Goal: Information Seeking & Learning: Compare options

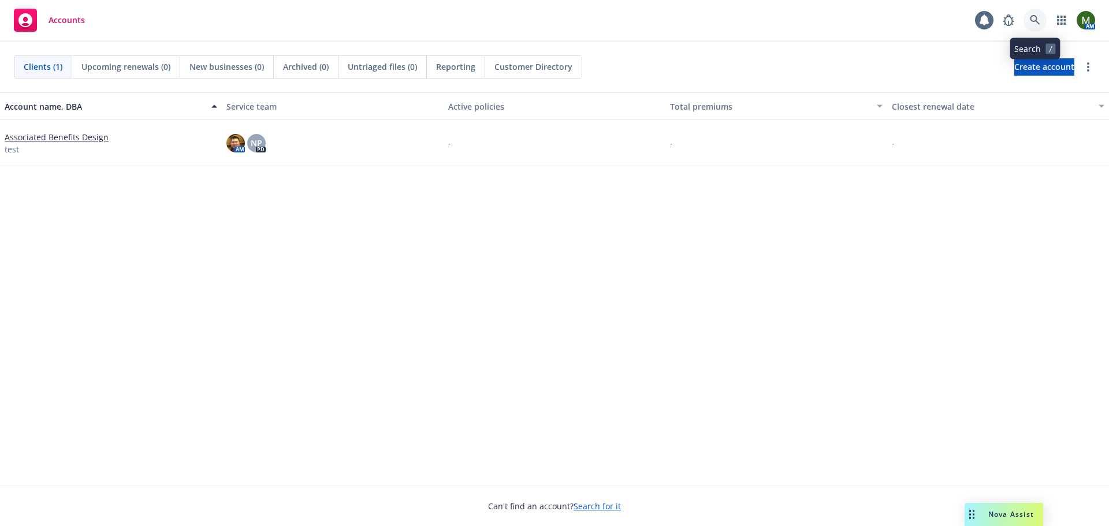
click at [1028, 23] on link at bounding box center [1034, 20] width 23 height 23
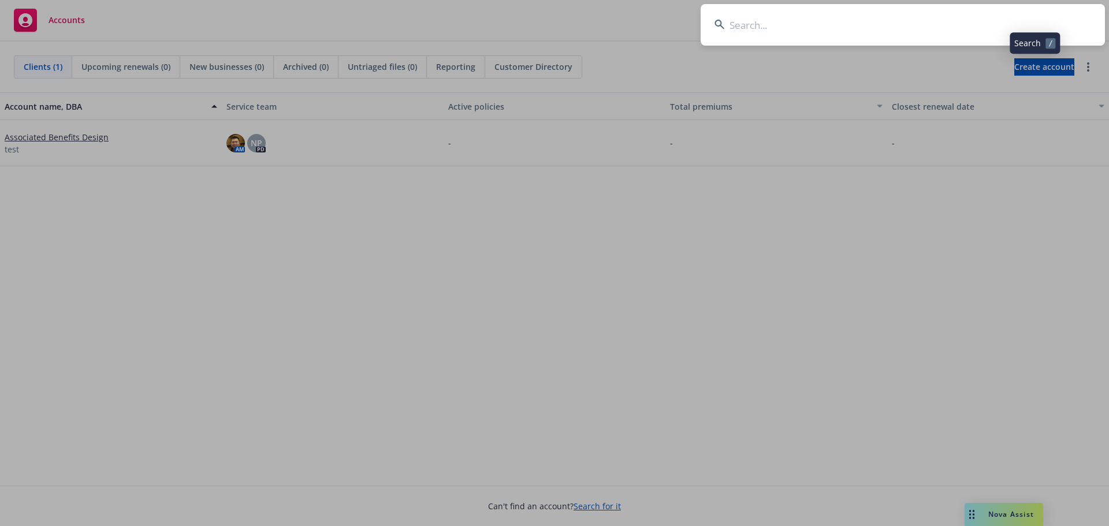
click at [966, 31] on input at bounding box center [902, 25] width 404 height 42
click at [986, 20] on input at bounding box center [902, 25] width 404 height 42
type input "g"
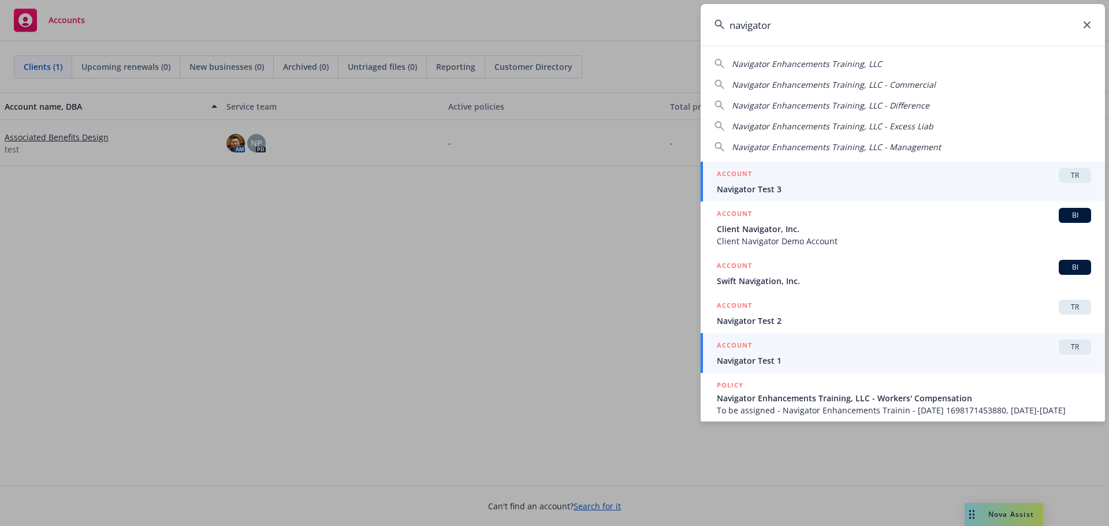
type input "navigator"
click at [805, 356] on span "Navigator Test 1" at bounding box center [904, 361] width 374 height 12
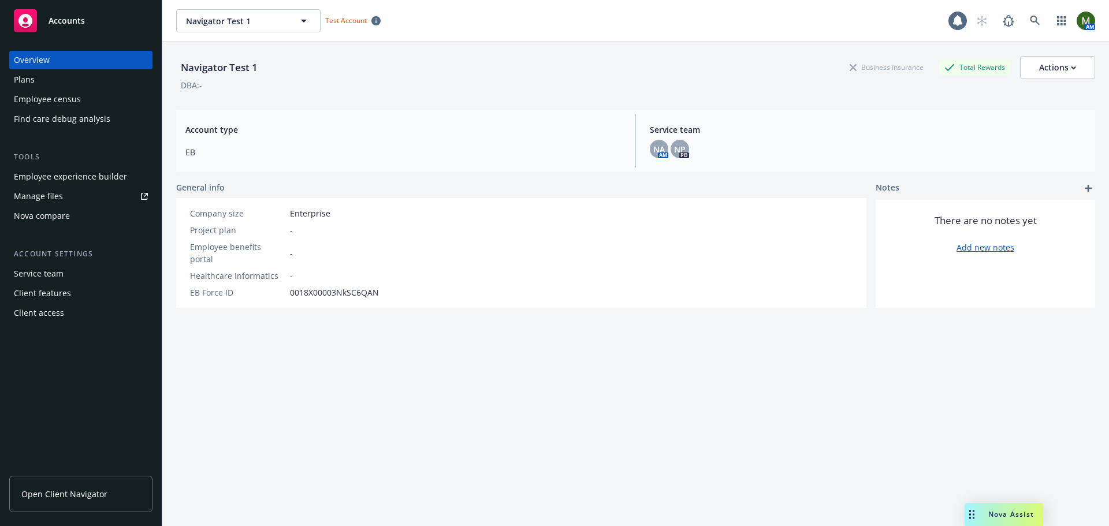
click at [59, 219] on div "Nova compare" at bounding box center [42, 216] width 56 height 18
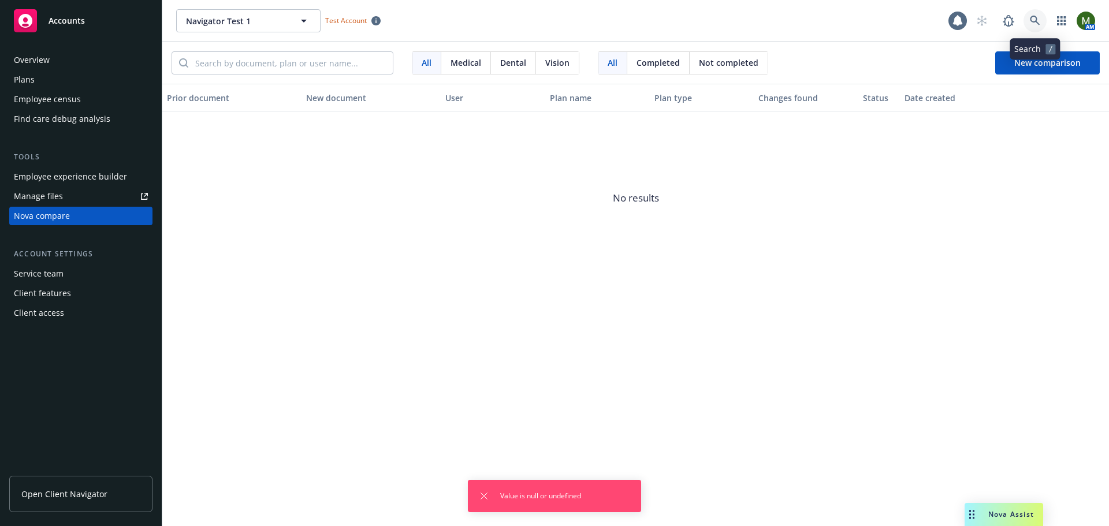
click at [1042, 17] on link at bounding box center [1034, 20] width 23 height 23
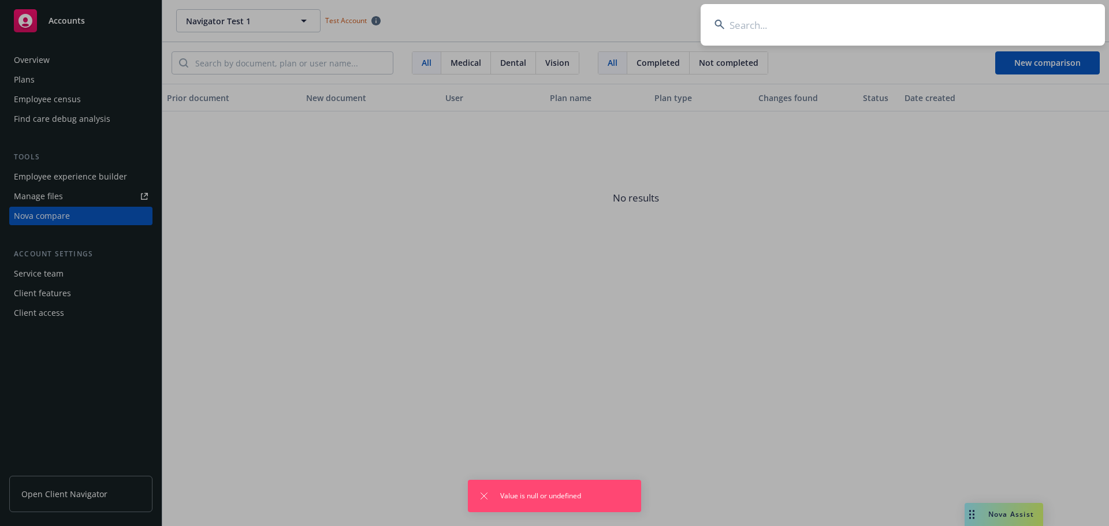
click at [1007, 22] on input at bounding box center [902, 25] width 404 height 42
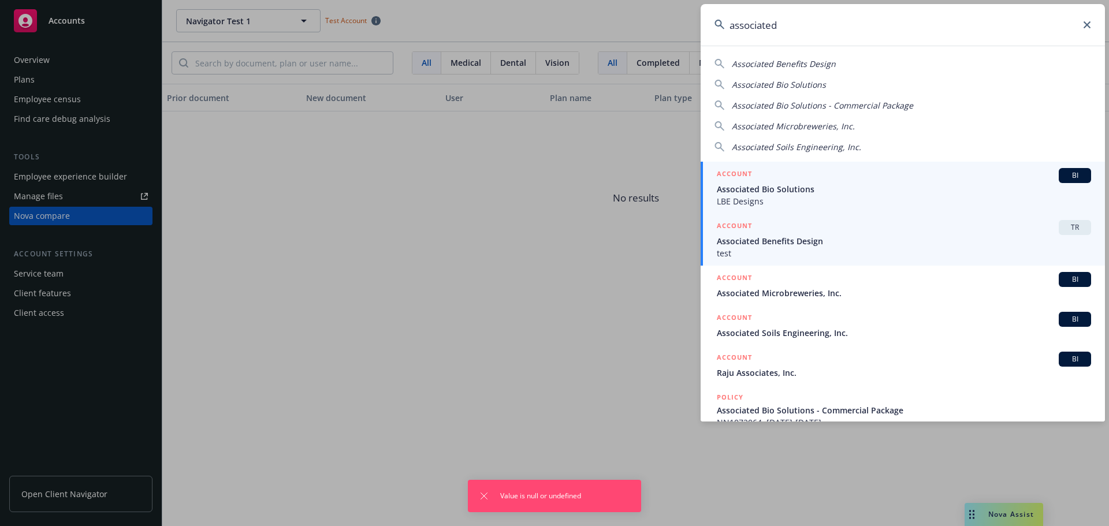
type input "associated"
click at [796, 236] on span "Associated Benefits Design" at bounding box center [904, 241] width 374 height 12
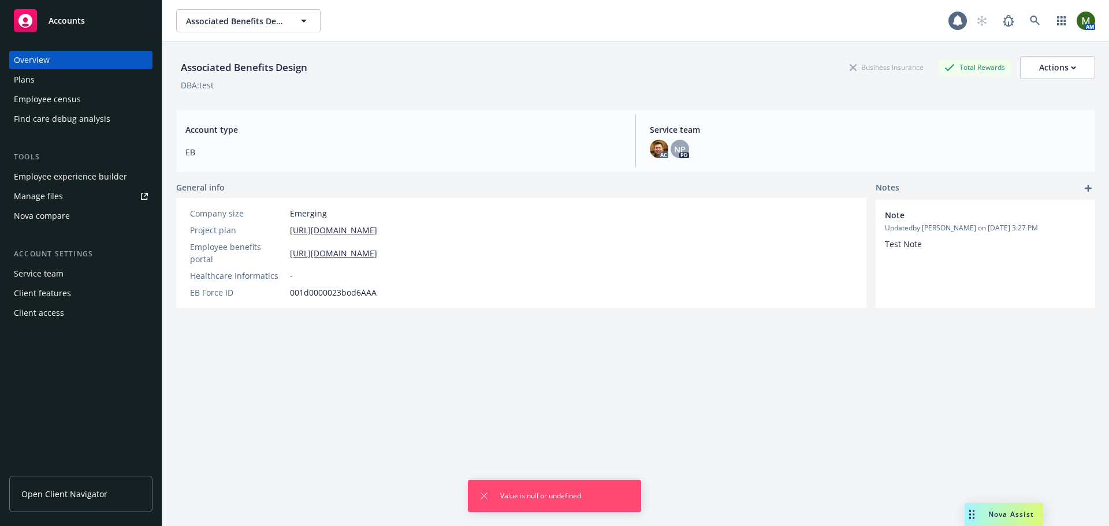
click at [62, 172] on div "Employee experience builder" at bounding box center [70, 176] width 113 height 18
click at [42, 212] on div "Nova compare" at bounding box center [42, 216] width 56 height 18
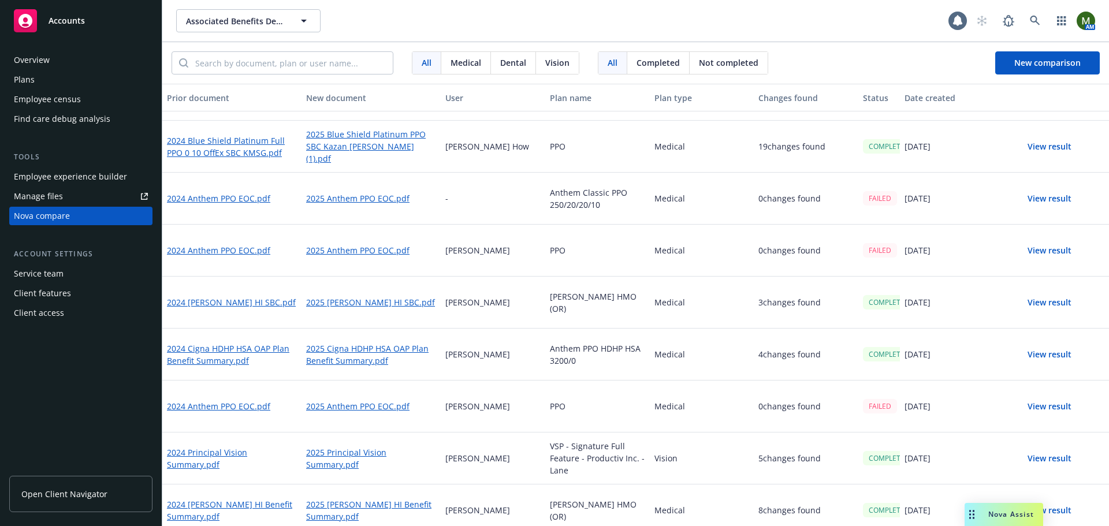
scroll to position [289, 0]
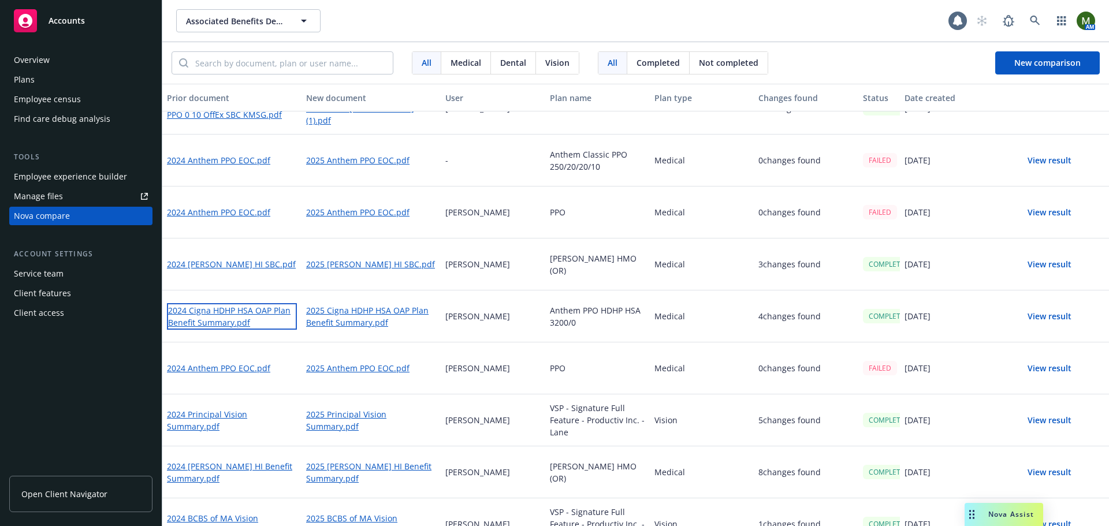
click at [254, 313] on link "2024 Cigna HDHP HSA OAP Plan Benefit Summary.pdf" at bounding box center [232, 316] width 130 height 27
click at [373, 317] on link "2025 Cigna HDHP HSA OAP Plan Benefit Summary.pdf" at bounding box center [371, 316] width 130 height 27
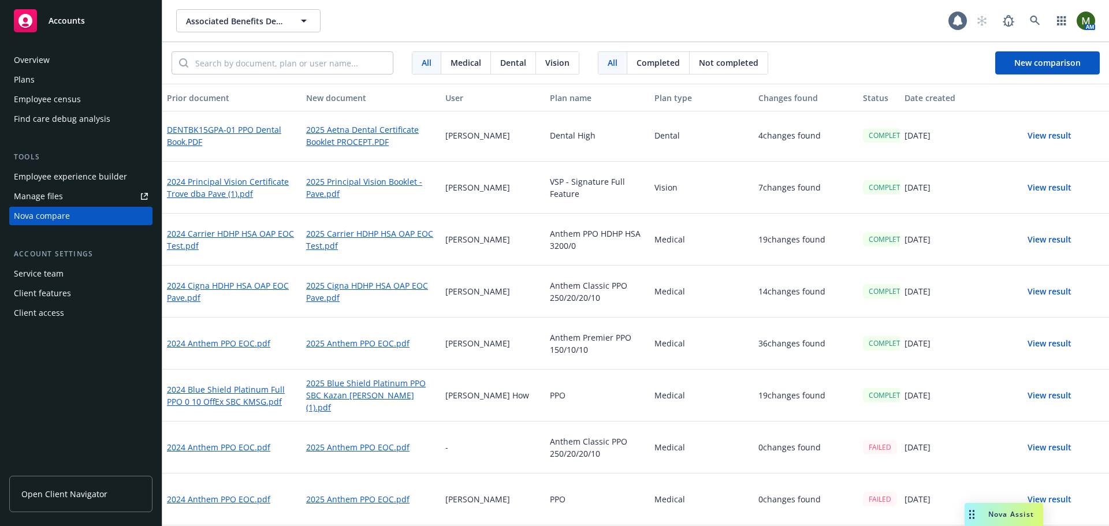
scroll to position [0, 0]
click at [1047, 132] on button "View result" at bounding box center [1049, 137] width 81 height 23
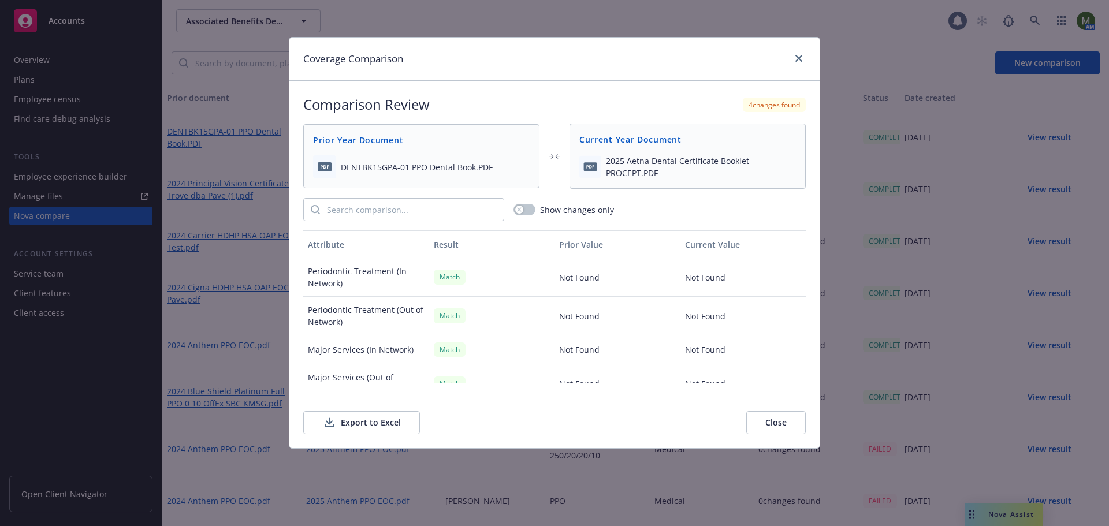
click at [377, 418] on button "Export to Excel" at bounding box center [361, 422] width 117 height 23
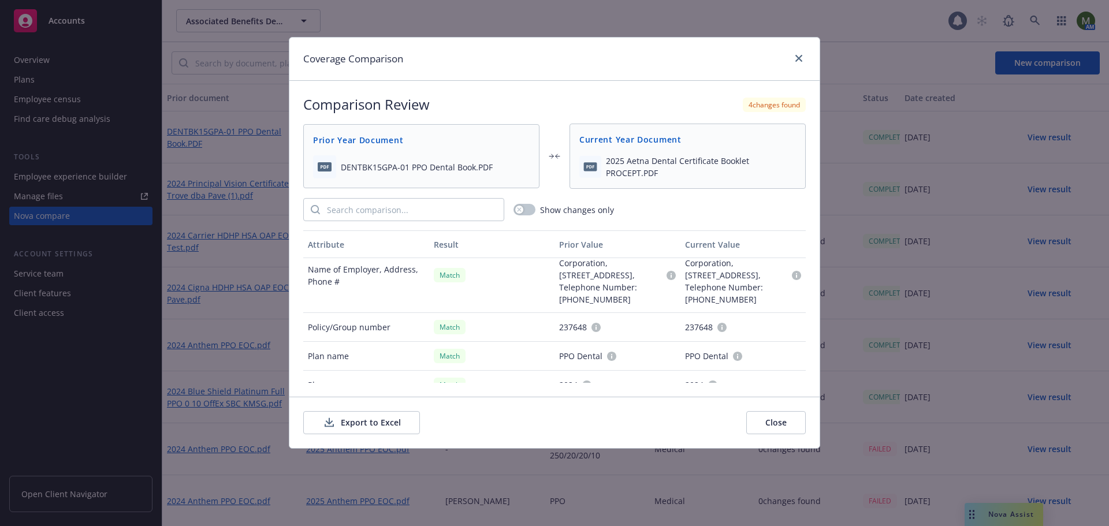
scroll to position [988, 0]
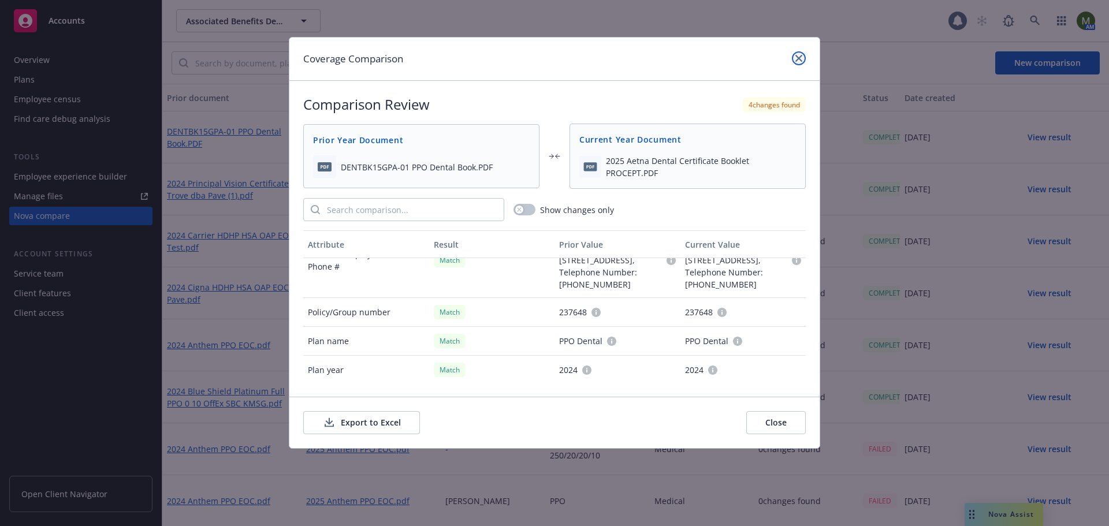
click at [800, 60] on icon "close" at bounding box center [798, 58] width 7 height 7
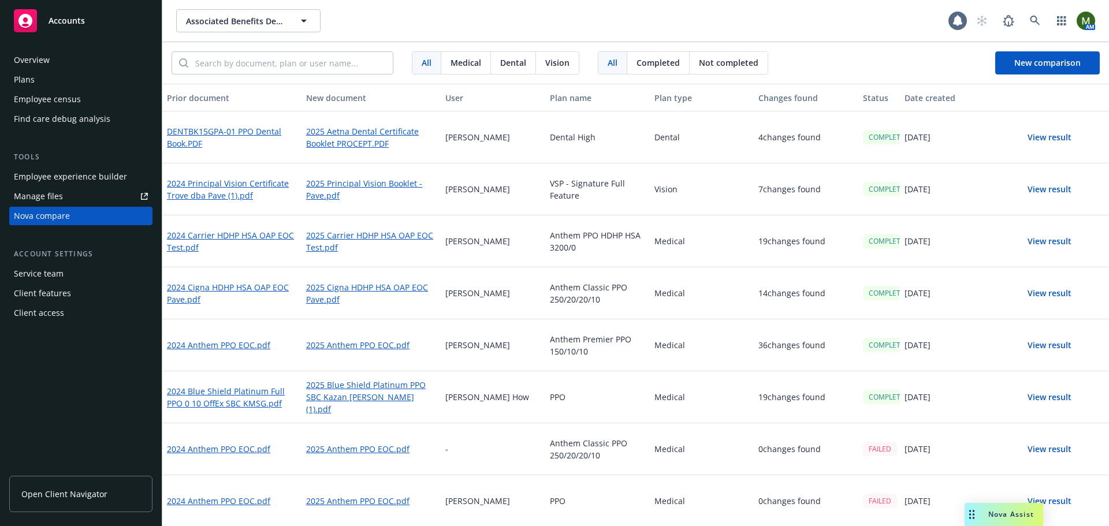
click at [1042, 136] on button "View result" at bounding box center [1049, 137] width 81 height 23
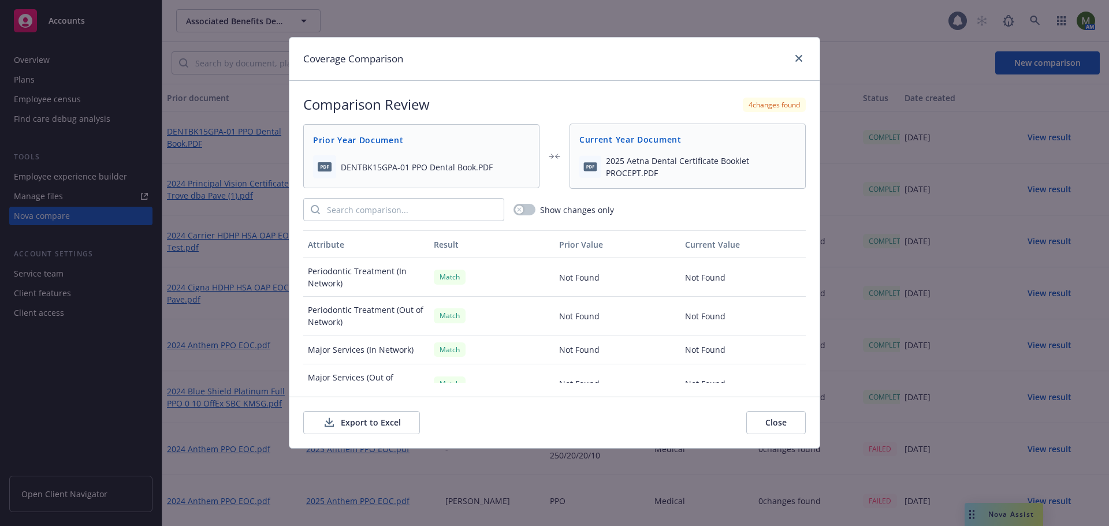
click at [379, 417] on button "Export to Excel" at bounding box center [361, 422] width 117 height 23
click at [804, 58] on link "close" at bounding box center [799, 58] width 14 height 14
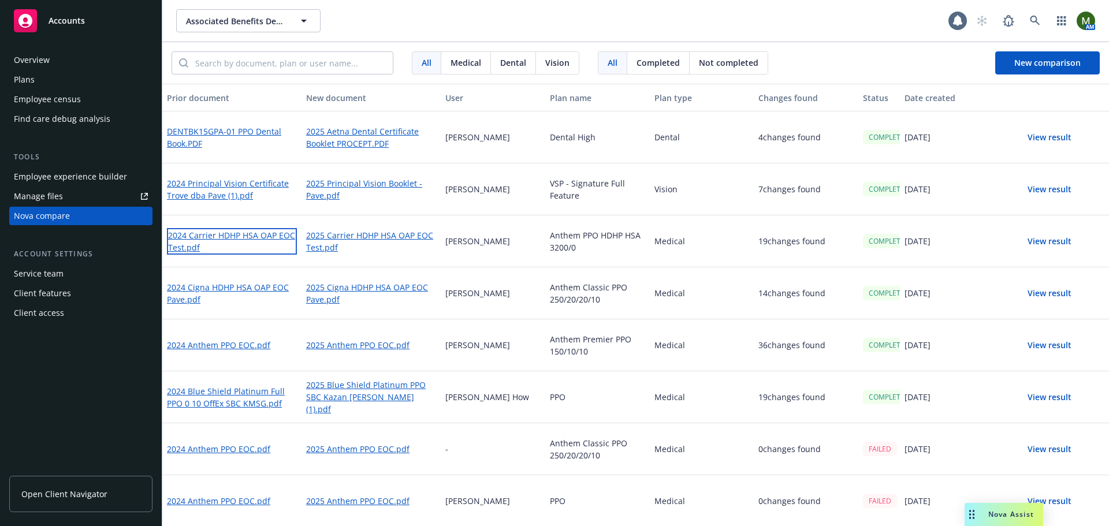
click at [225, 235] on link "2024 Carrier HDHP HSA OAP EOC Test.pdf" at bounding box center [232, 241] width 130 height 27
